Goal: Task Accomplishment & Management: Complete application form

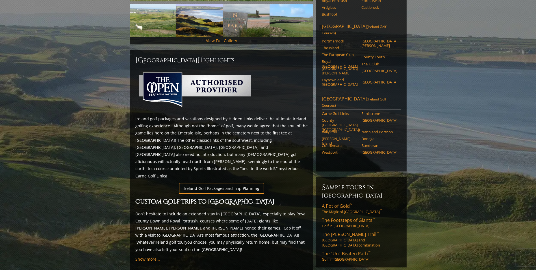
scroll to position [198, 0]
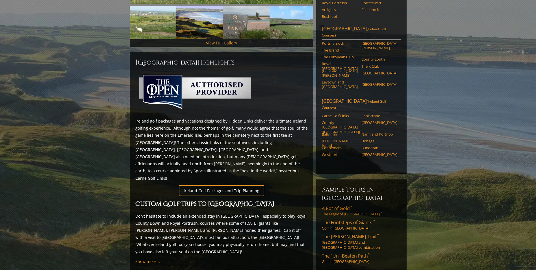
click at [339, 205] on span "A Pot of Gold ™" at bounding box center [337, 208] width 31 height 6
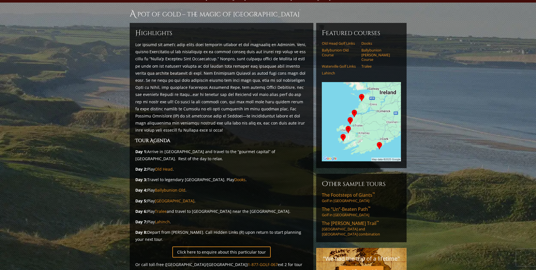
scroll to position [57, 0]
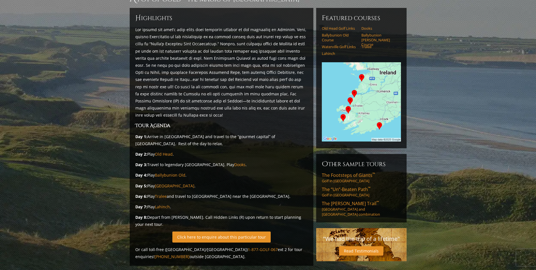
click at [228, 231] on link "Click here to enquire about this particular tour" at bounding box center [221, 236] width 98 height 11
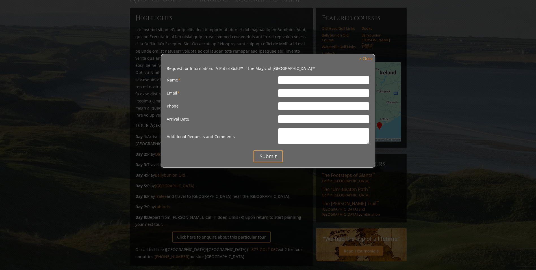
click at [297, 133] on textarea "Additional Requests and Comments" at bounding box center [323, 136] width 91 height 16
paste textarea "Greetings, We have four gentlemen that are interested in visiting Ireland next …"
type textarea "Greetings, We have four gentlemen that are interested in visiting Ireland next …"
click at [284, 81] on input "Name *" at bounding box center [323, 80] width 91 height 8
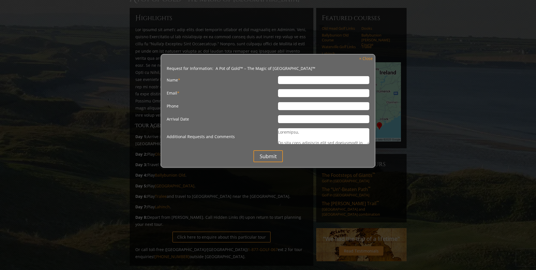
type input "Mark Jr Edward Girard"
type input "markg_boyne@hotmail.com"
type input "9893267147"
click at [307, 79] on input "Mark Jr Edward Girard" at bounding box center [323, 80] width 91 height 8
type input "Mark Girard"
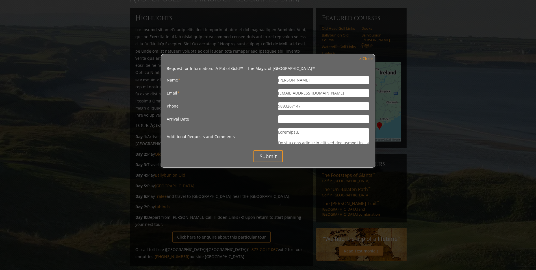
click at [298, 120] on input "Arrival Date" at bounding box center [323, 119] width 91 height 8
type input "May 8th, 2026"
click at [265, 153] on input "Submit" at bounding box center [268, 156] width 29 height 12
